Goal: Task Accomplishment & Management: Complete application form

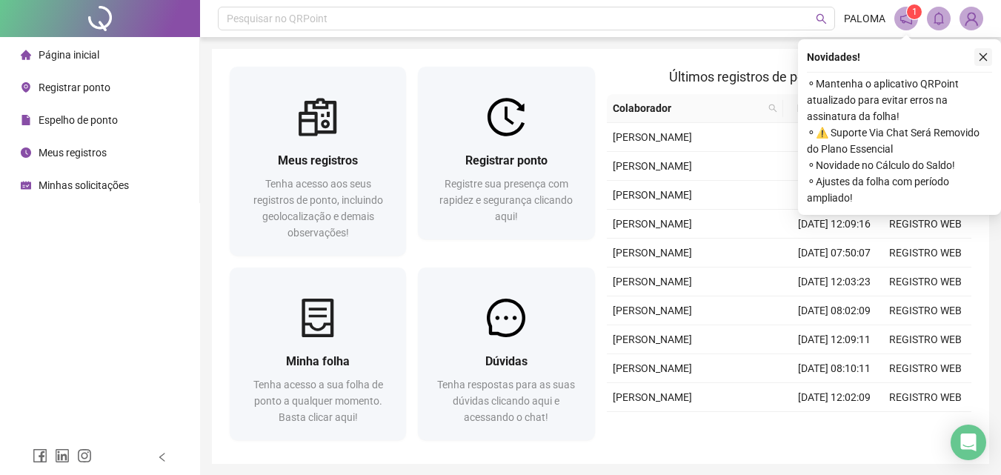
click at [987, 60] on icon "close" at bounding box center [983, 57] width 10 height 10
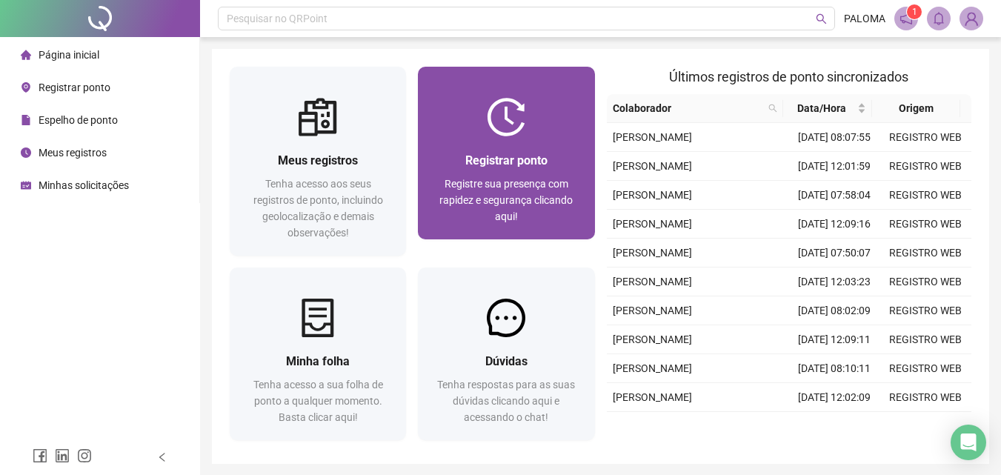
click at [542, 132] on div at bounding box center [506, 117] width 176 height 39
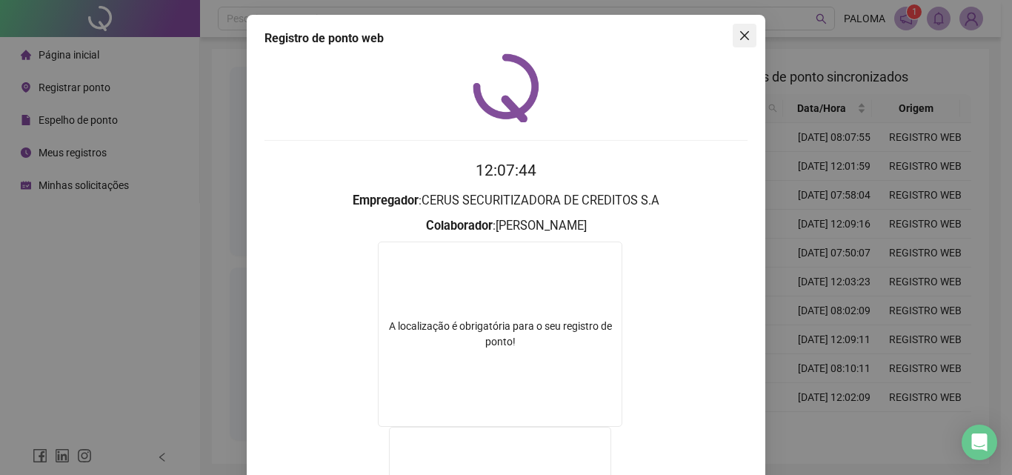
click at [747, 35] on span "Close" at bounding box center [745, 36] width 24 height 12
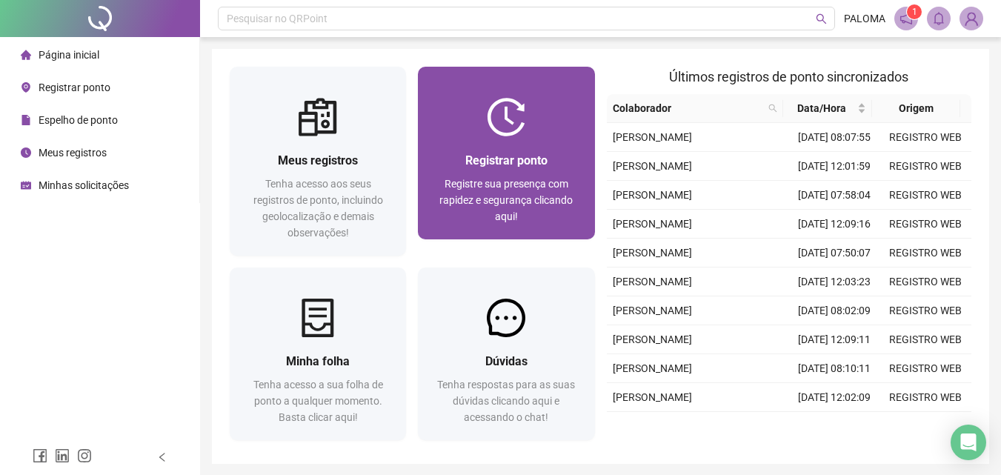
click at [481, 147] on div "Registrar ponto Registre sua presença com rapidez e segurança clicando aqui!" at bounding box center [506, 187] width 176 height 103
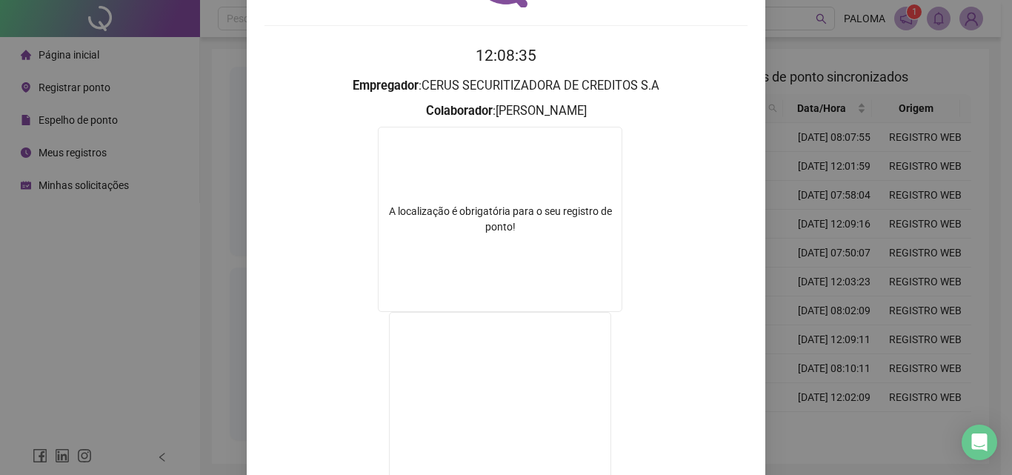
scroll to position [240, 0]
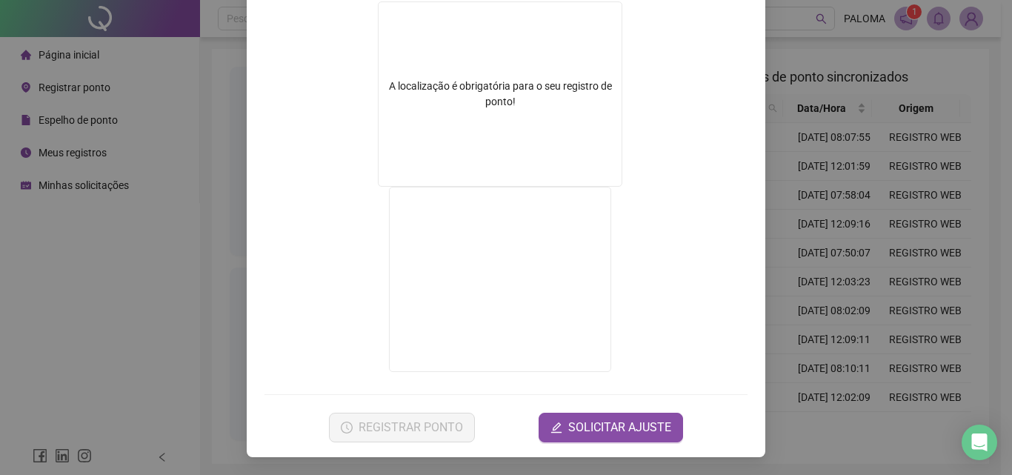
click at [444, 412] on form "12:08:36 Empregador : CERUS SECURITIZADORA DE CREDITOS S.A Colaborador : PALOMA…" at bounding box center [505, 180] width 483 height 523
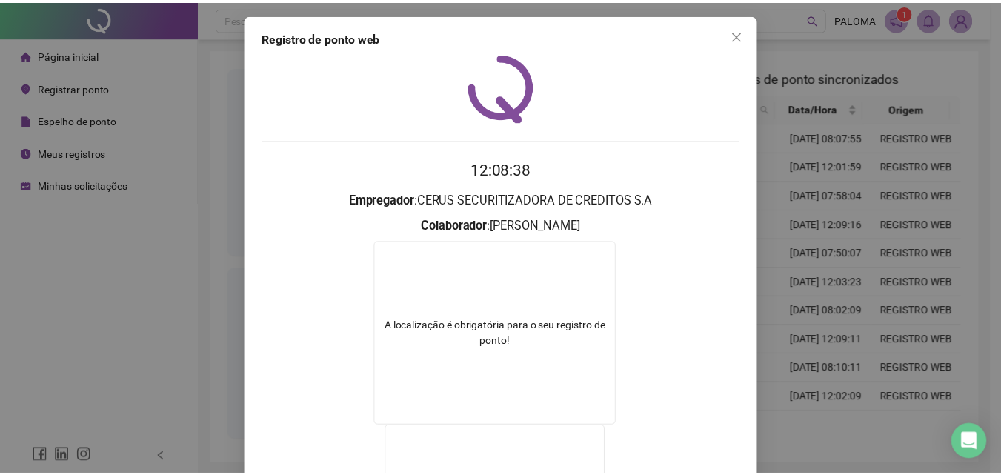
scroll to position [0, 0]
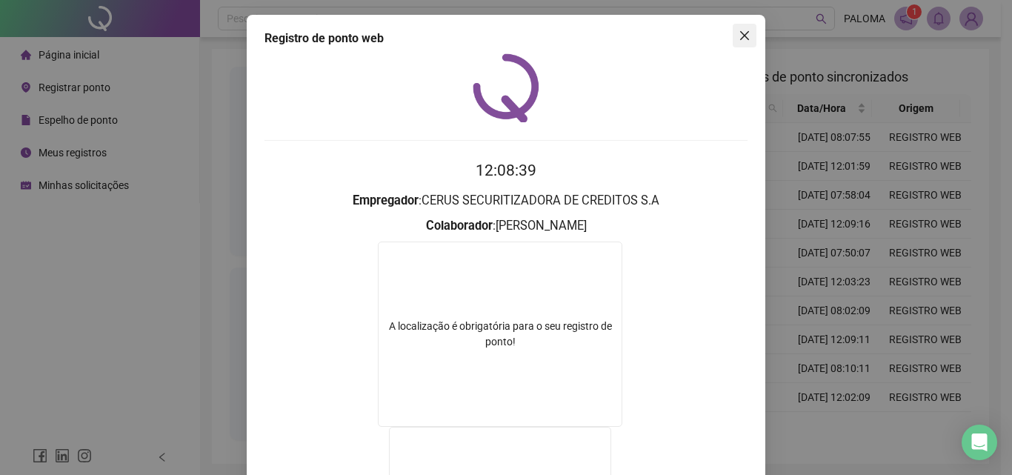
click at [734, 38] on span "Close" at bounding box center [745, 36] width 24 height 12
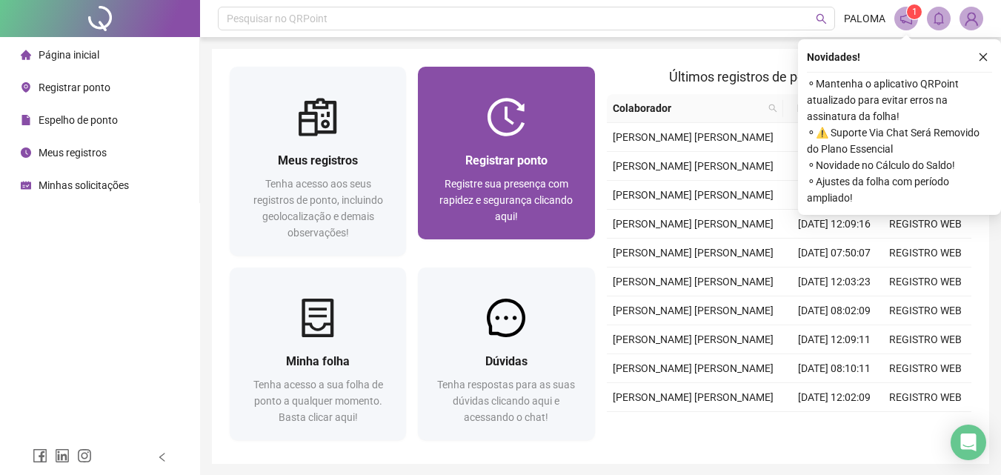
click at [444, 206] on span "Registre sua presença com rapidez e segurança clicando aqui!" at bounding box center [505, 200] width 133 height 44
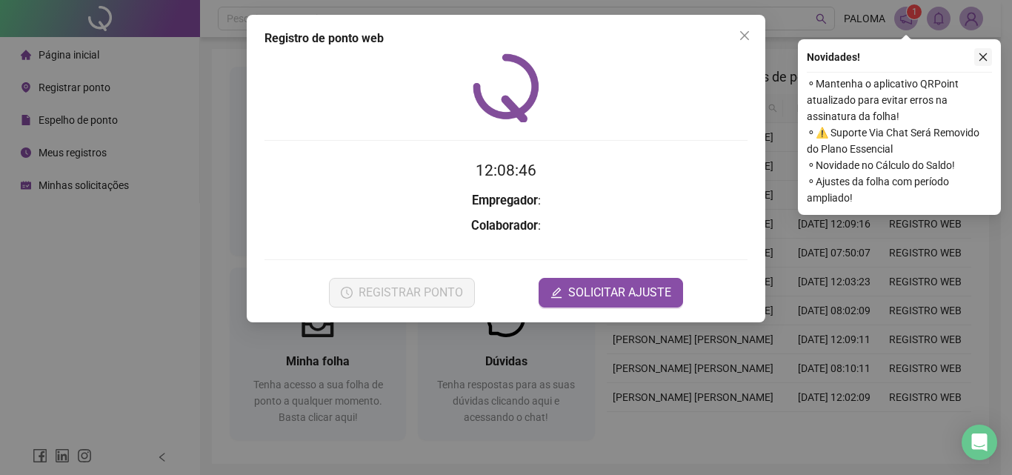
click at [985, 52] on icon "close" at bounding box center [983, 57] width 10 height 10
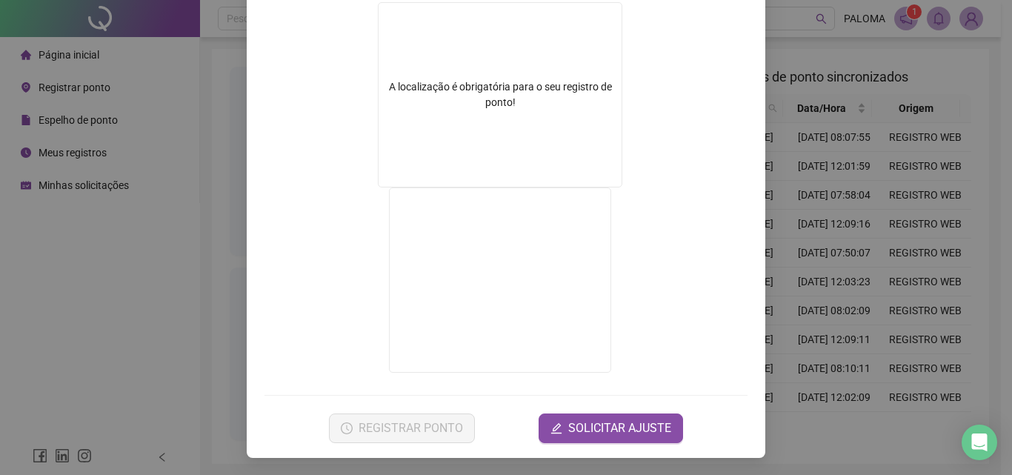
scroll to position [240, 0]
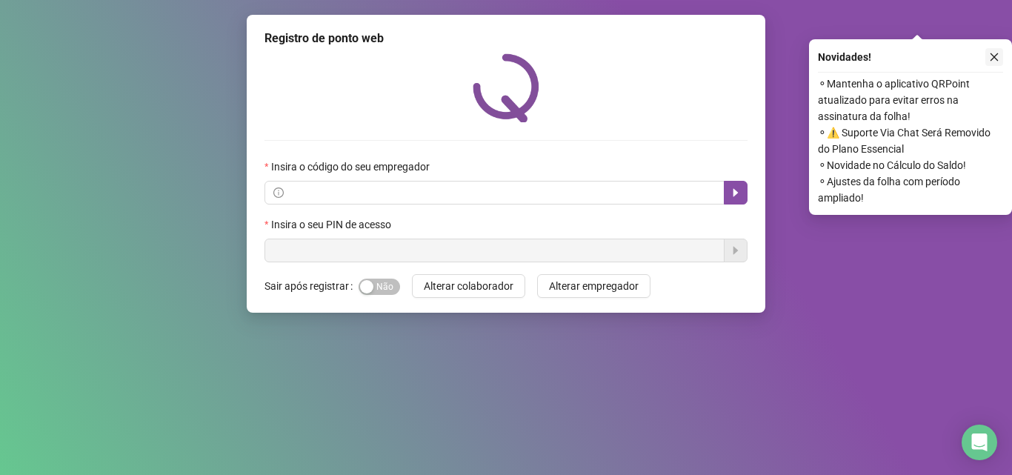
click at [1000, 57] on button "button" at bounding box center [994, 57] width 18 height 18
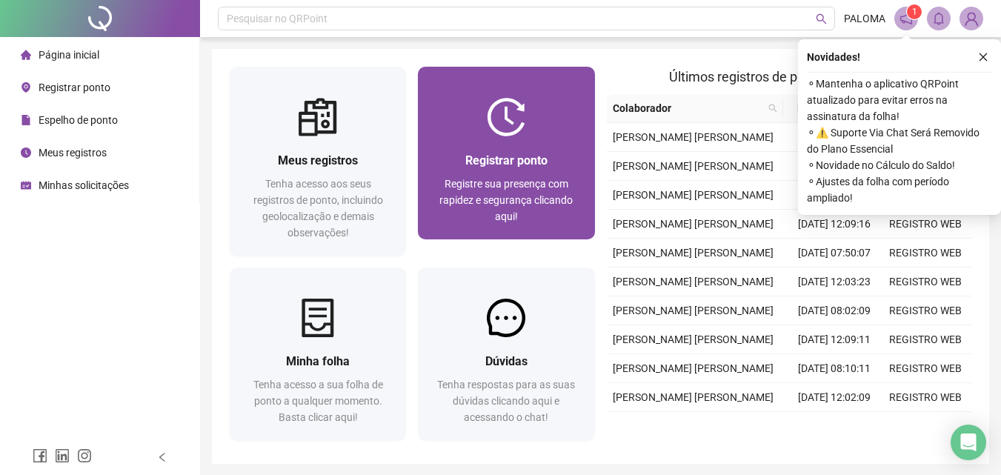
click at [422, 210] on div "Registrar ponto Registre sua presença com rapidez e segurança clicando aqui!" at bounding box center [506, 187] width 176 height 103
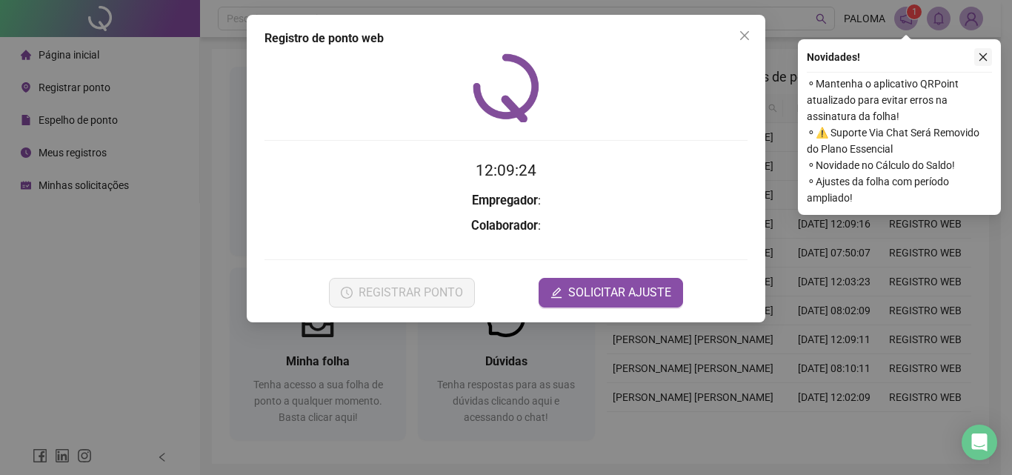
click at [975, 59] on button "button" at bounding box center [983, 57] width 18 height 18
click at [983, 56] on div "Registro [PERSON_NAME] web 12:09:24 Empregador : Colaborador : REGISTRAR PONTO …" at bounding box center [506, 237] width 1012 height 475
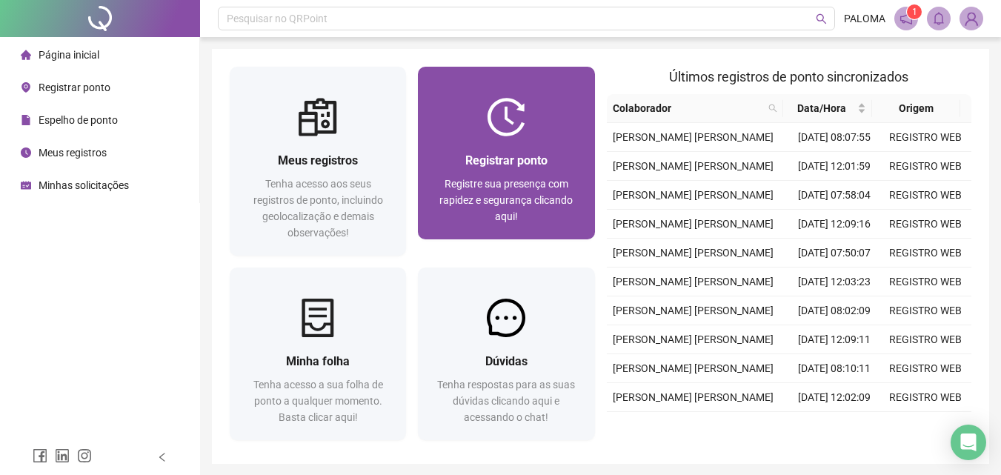
click at [554, 168] on div "Registrar ponto" at bounding box center [506, 160] width 141 height 19
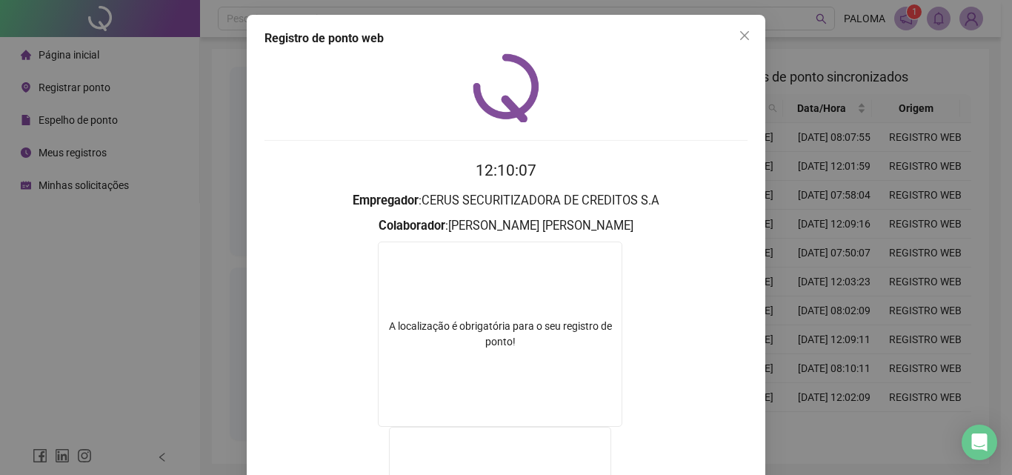
click at [739, 31] on icon "close" at bounding box center [745, 36] width 12 height 12
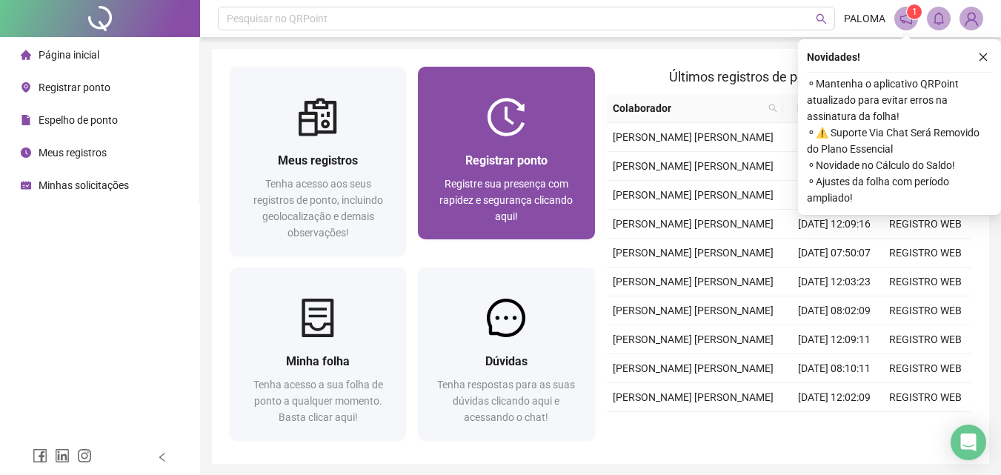
click at [527, 155] on span "Registrar ponto" at bounding box center [506, 160] width 82 height 14
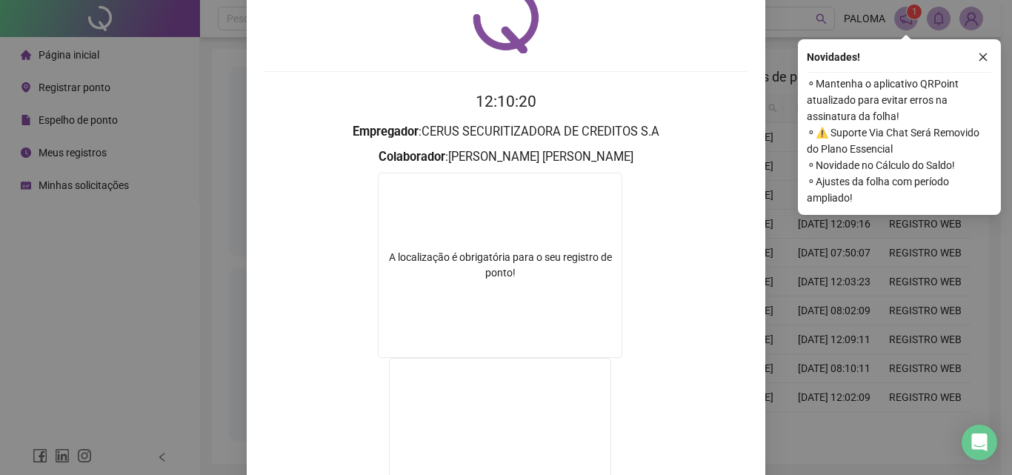
scroll to position [240, 0]
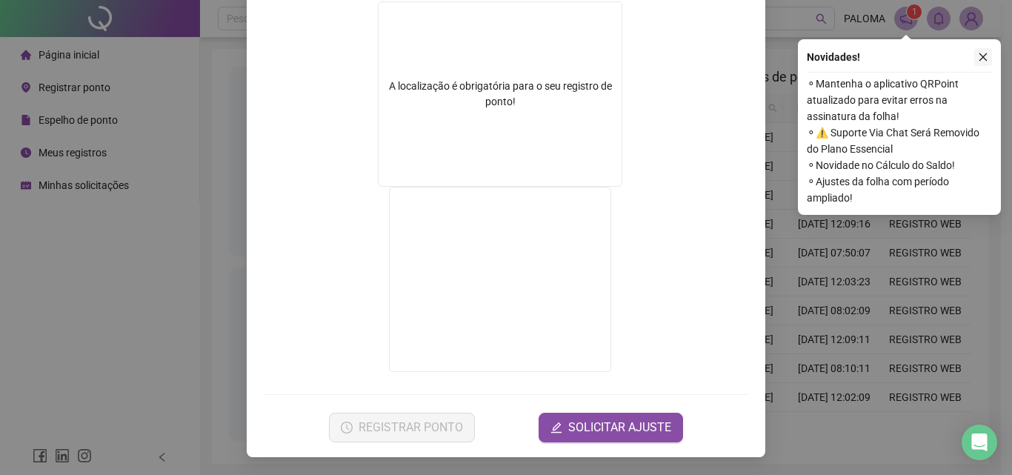
click at [982, 64] on button "button" at bounding box center [983, 57] width 18 height 18
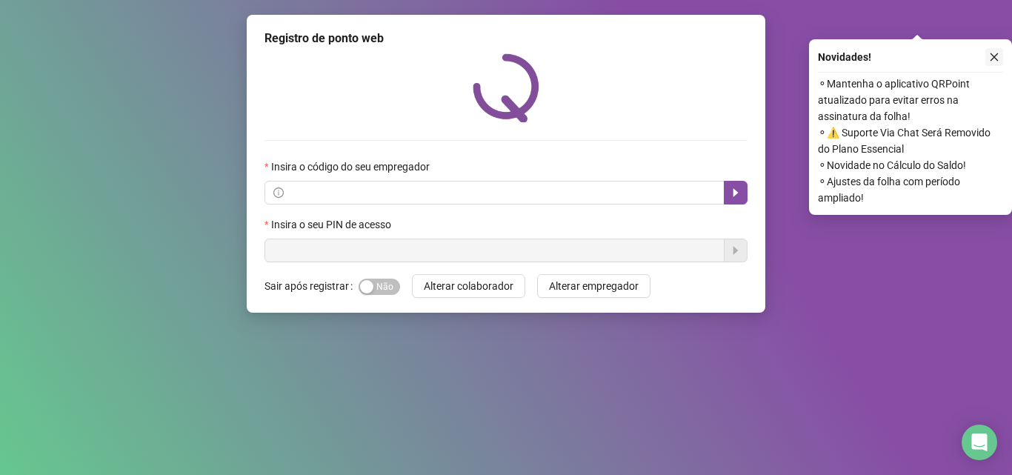
click at [991, 49] on button "button" at bounding box center [994, 57] width 18 height 18
click at [988, 63] on button "button" at bounding box center [994, 57] width 18 height 18
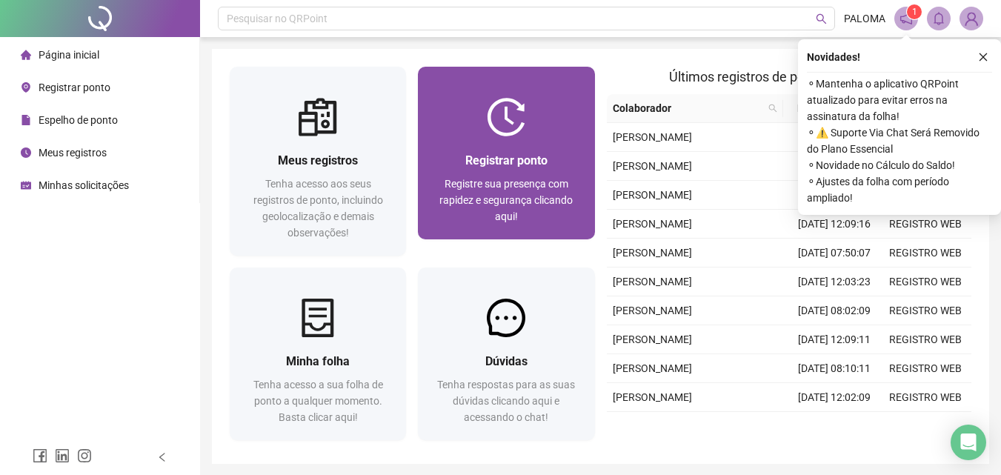
click at [524, 178] on span "Registre sua presença com rapidez e segurança clicando aqui!" at bounding box center [505, 200] width 133 height 44
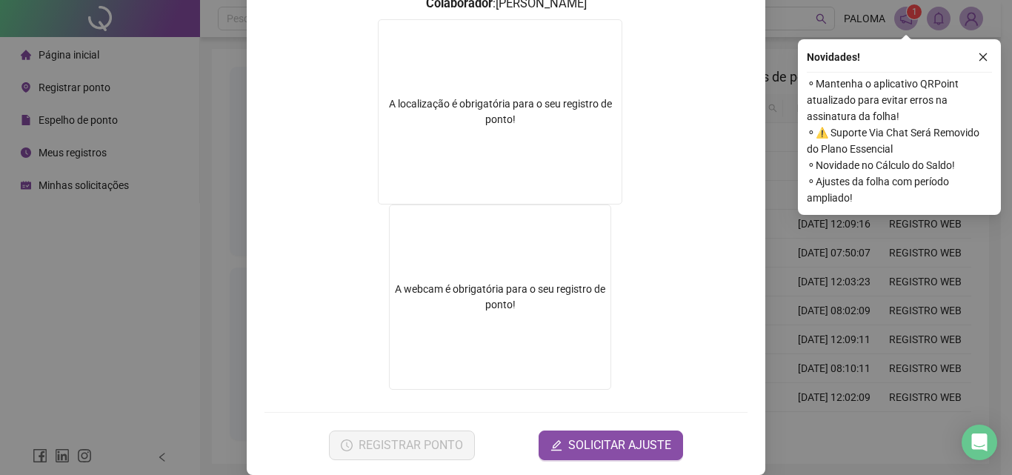
scroll to position [240, 0]
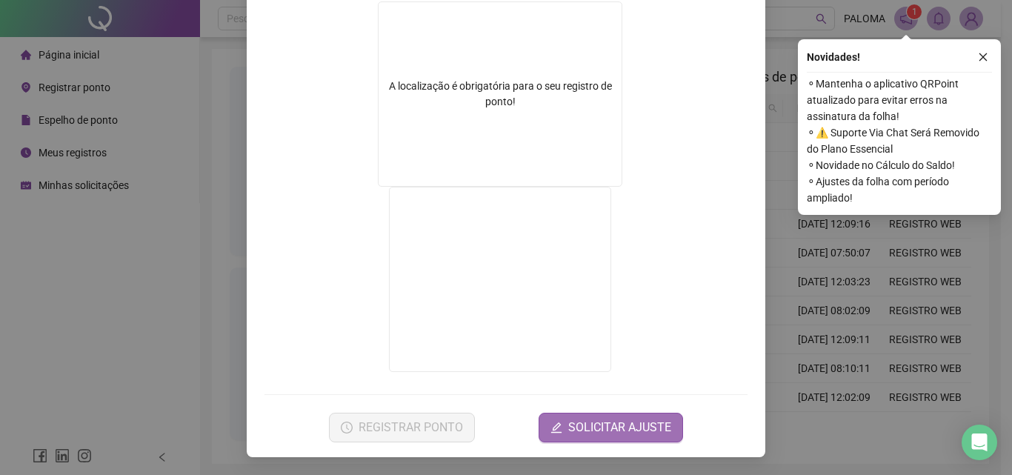
click at [621, 424] on span "SOLICITAR AJUSTE" at bounding box center [619, 428] width 103 height 18
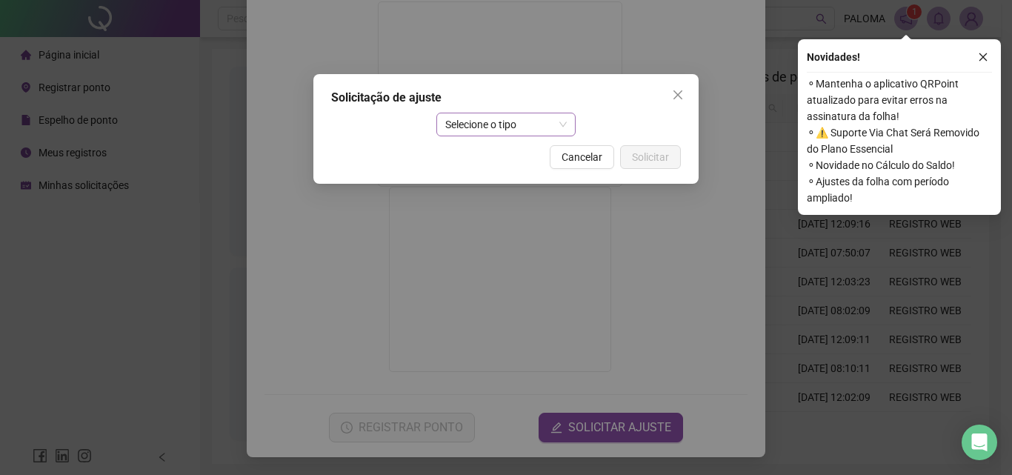
click at [526, 130] on span "Selecione o tipo" at bounding box center [506, 124] width 122 height 22
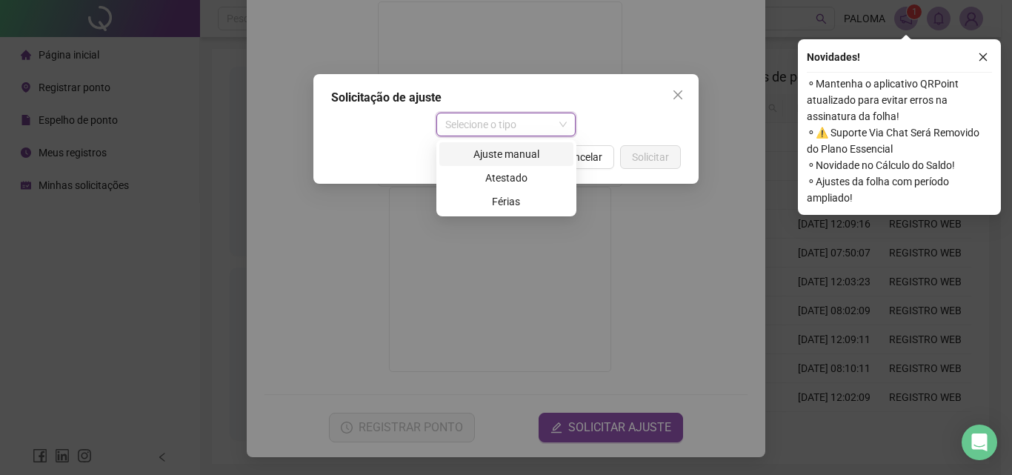
click at [527, 152] on div "Ajuste manual" at bounding box center [506, 154] width 116 height 16
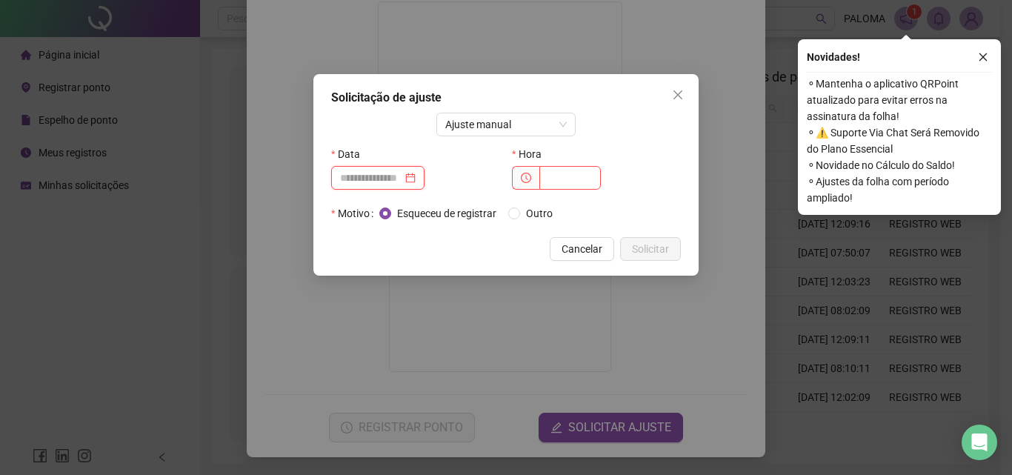
click at [401, 178] on input at bounding box center [371, 178] width 62 height 16
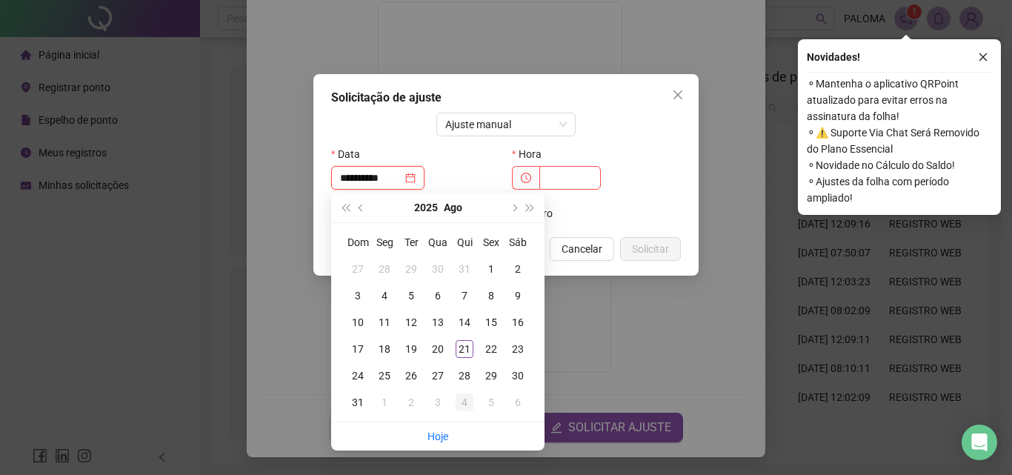
type input "**********"
click at [468, 340] on div "21" at bounding box center [465, 349] width 18 height 18
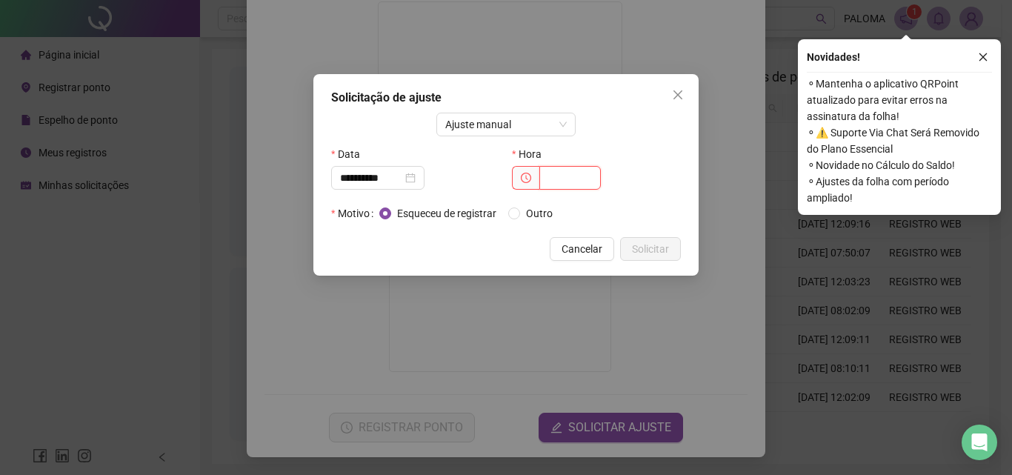
click at [542, 186] on input "text" at bounding box center [569, 178] width 61 height 24
type input "*****"
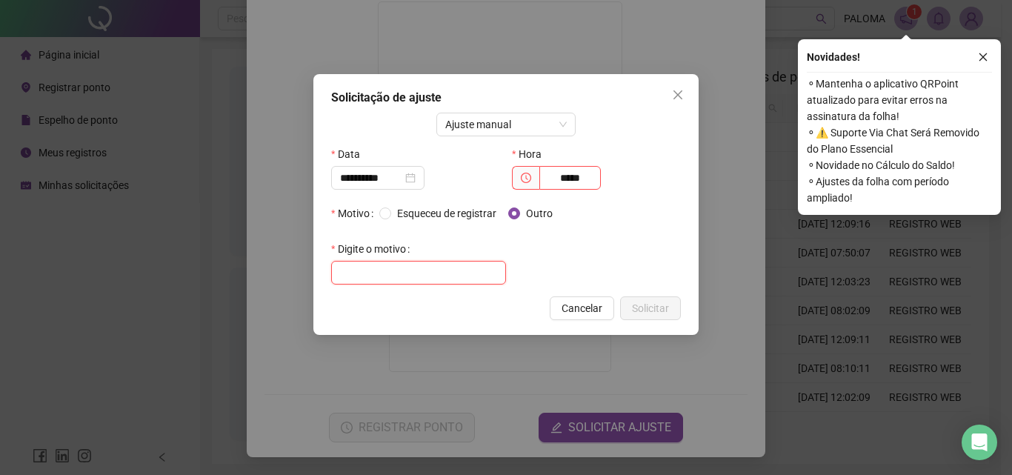
click at [430, 266] on input "text" at bounding box center [418, 273] width 175 height 24
click at [455, 275] on input "**********" at bounding box center [418, 273] width 175 height 24
click at [369, 279] on input "**********" at bounding box center [418, 273] width 175 height 24
drag, startPoint x: 464, startPoint y: 272, endPoint x: 442, endPoint y: 279, distance: 23.2
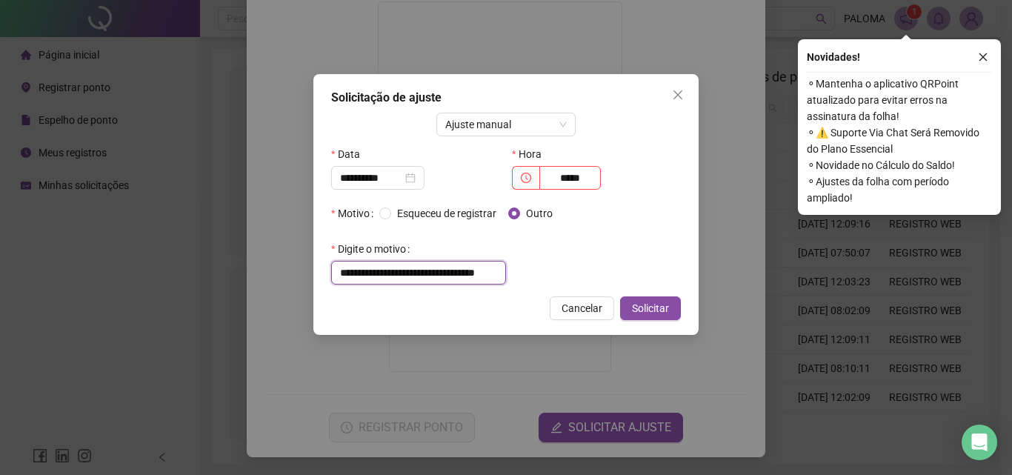
click at [443, 279] on input "**********" at bounding box center [418, 273] width 175 height 24
drag, startPoint x: 341, startPoint y: 278, endPoint x: 330, endPoint y: 274, distance: 11.7
click at [330, 274] on div "**********" at bounding box center [505, 204] width 385 height 261
click at [349, 276] on input "**********" at bounding box center [418, 273] width 175 height 24
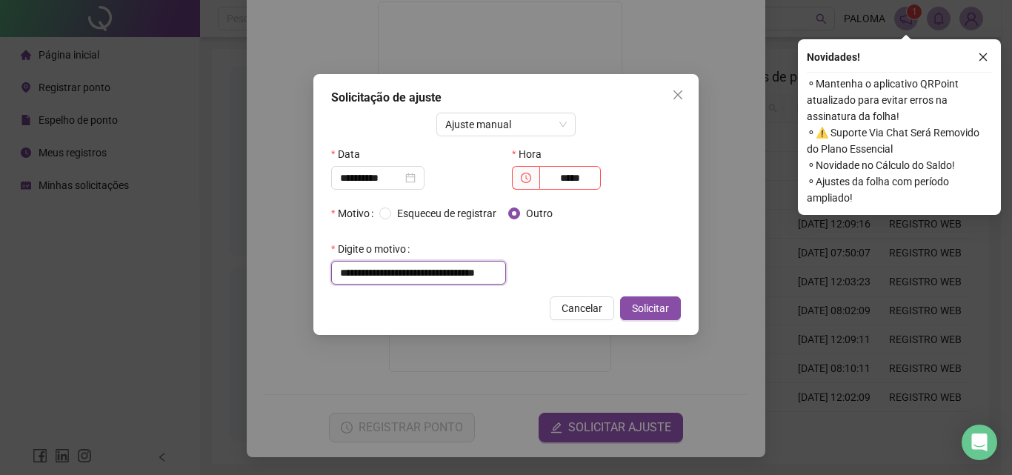
click at [353, 275] on input "**********" at bounding box center [418, 273] width 175 height 24
type input "**********"
click at [644, 308] on span "Solicitar" at bounding box center [650, 308] width 37 height 16
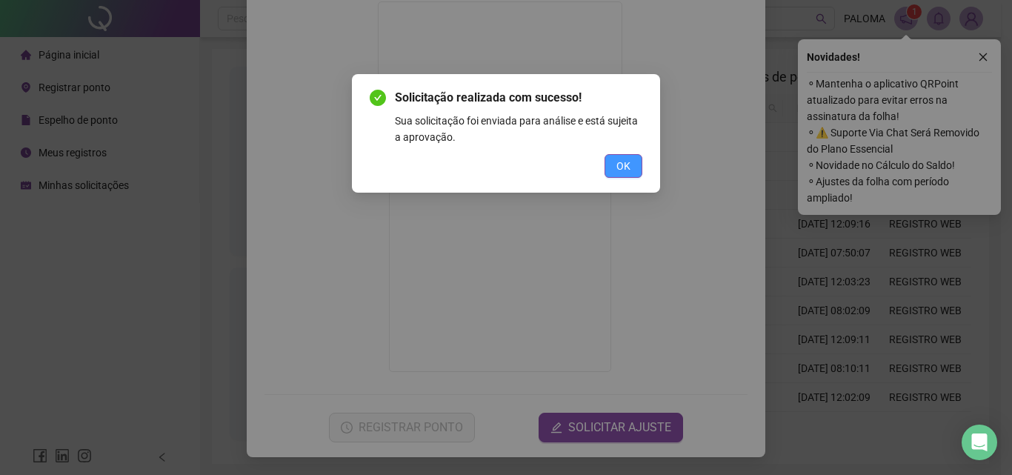
click at [618, 173] on span "OK" at bounding box center [623, 166] width 14 height 16
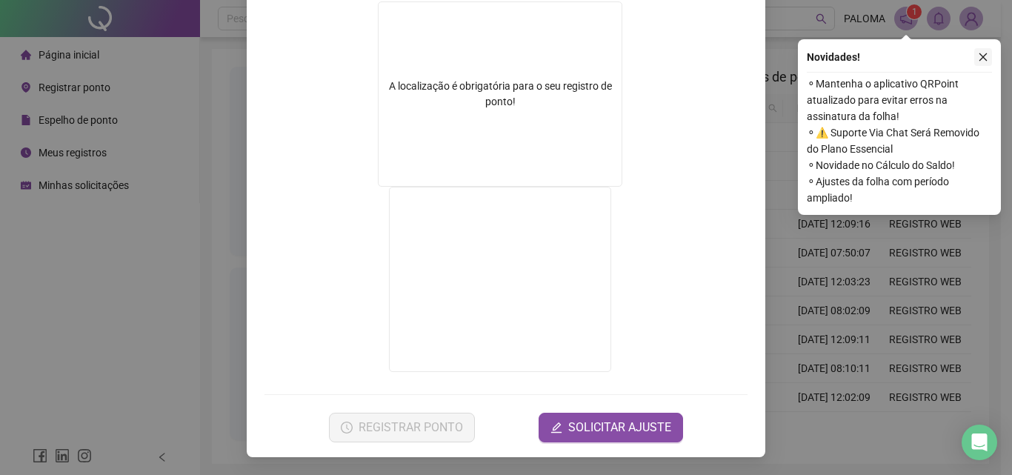
click at [986, 55] on icon "close" at bounding box center [983, 57] width 10 height 10
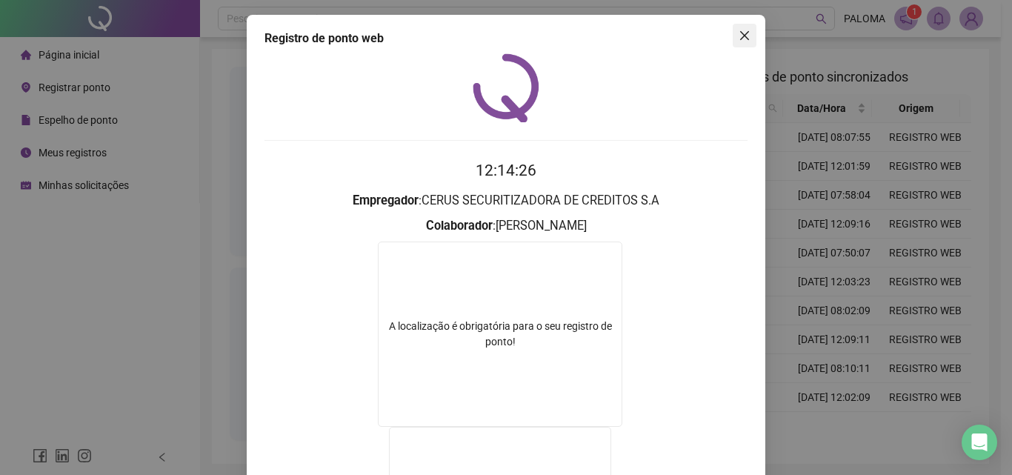
click at [739, 30] on icon "close" at bounding box center [745, 36] width 12 height 12
